Goal: Find specific page/section: Find specific page/section

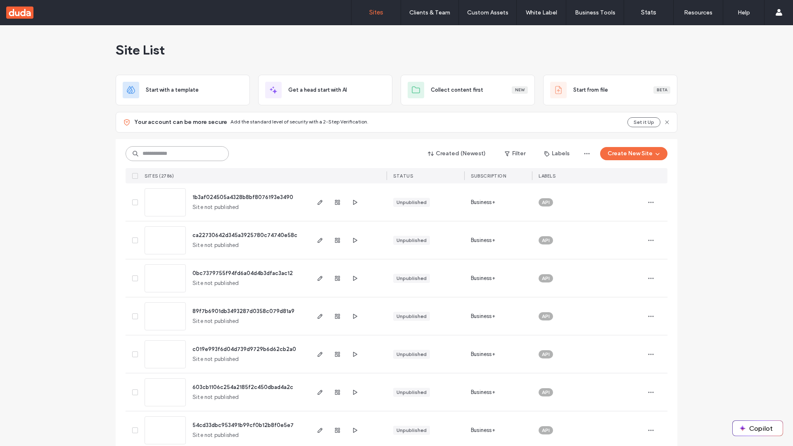
click at [177, 154] on input at bounding box center [176, 153] width 103 height 15
type input "**********"
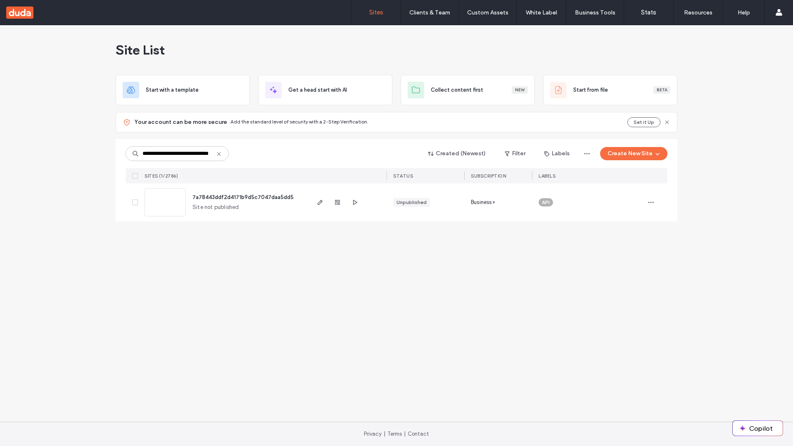
click at [244, 197] on span "7a78443ddf2d4171b9d5c7047daa5dd5" at bounding box center [242, 197] width 101 height 6
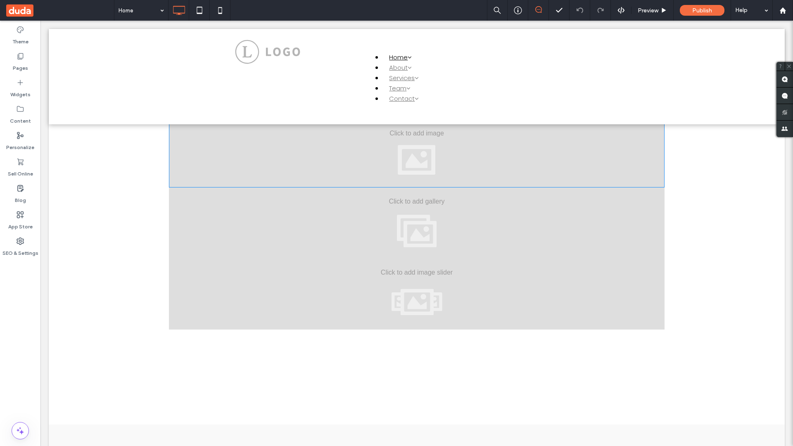
click at [416, 151] on div at bounding box center [416, 151] width 495 height 71
